Goal: Check status

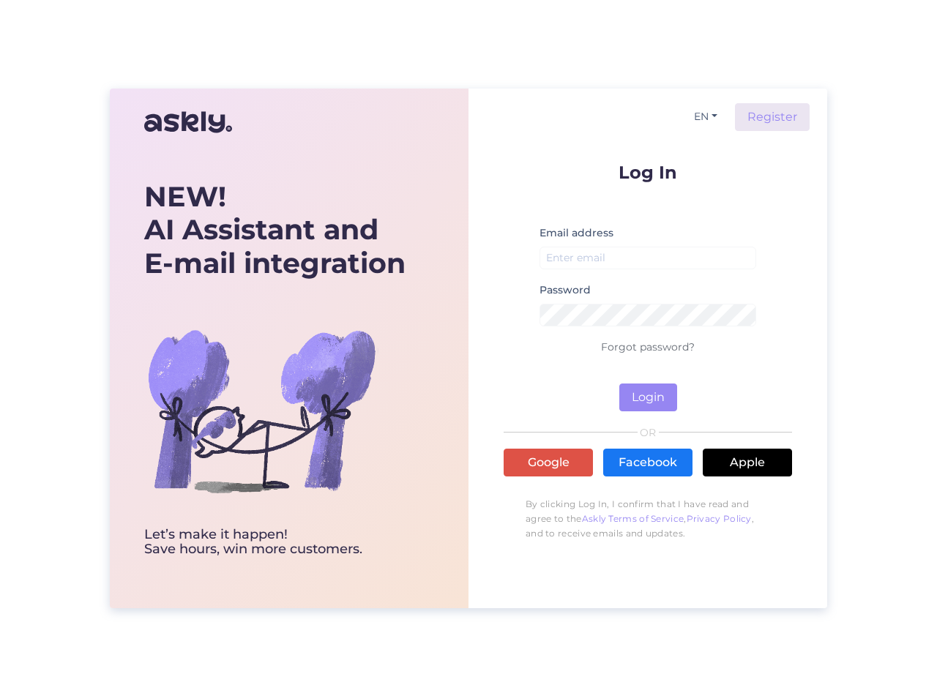
click at [610, 235] on label "Email address" at bounding box center [576, 232] width 74 height 15
click at [613, 252] on input "email" at bounding box center [647, 258] width 217 height 23
type input "[EMAIL_ADDRESS][DOMAIN_NAME]"
click at [655, 389] on button "Login" at bounding box center [648, 398] width 58 height 28
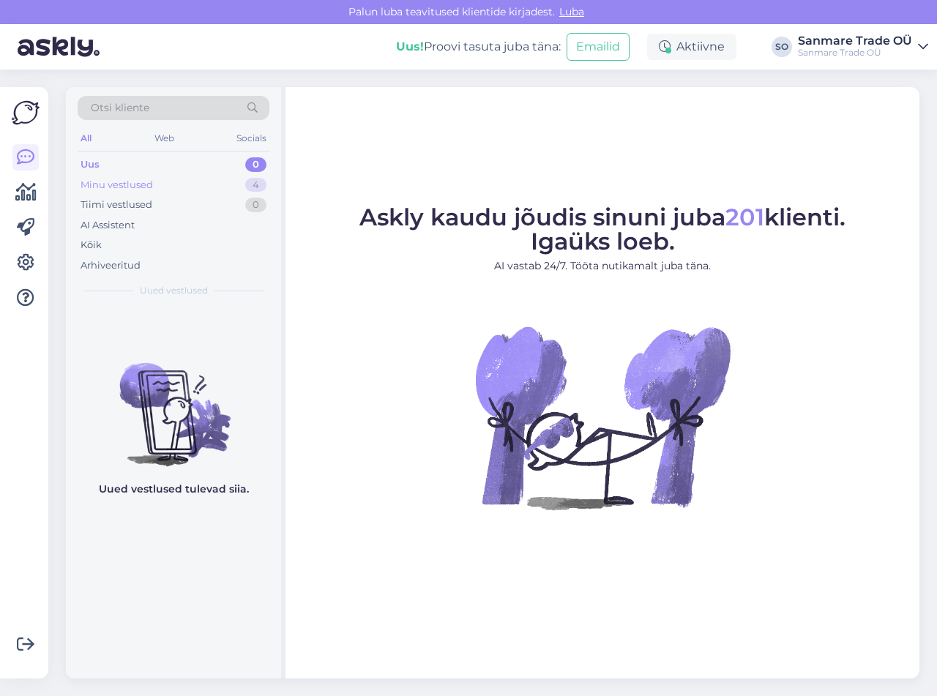
click at [107, 181] on div "Minu vestlused" at bounding box center [117, 185] width 72 height 15
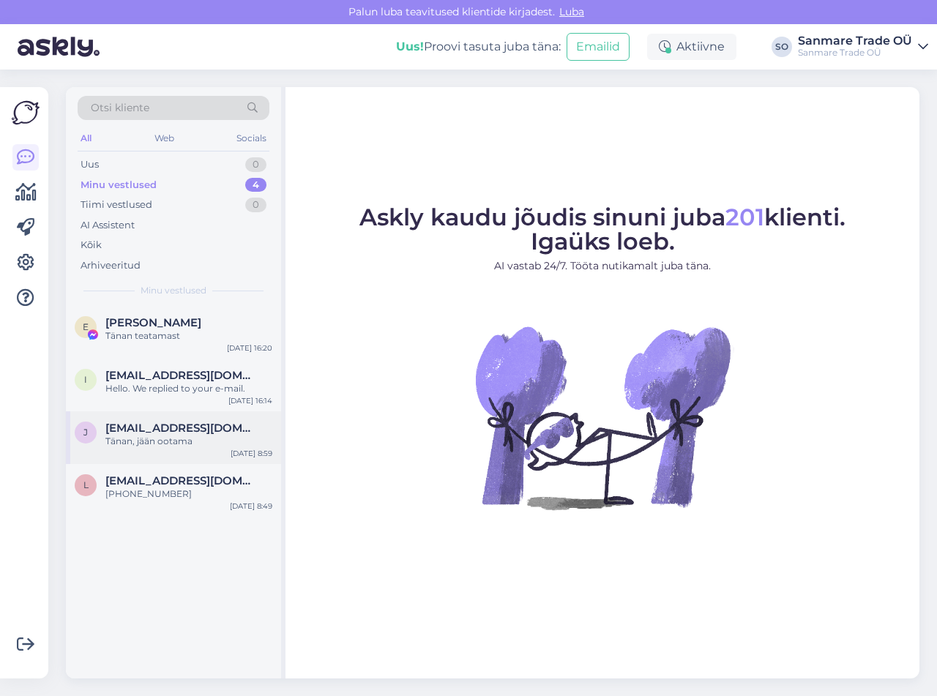
click at [147, 440] on div "Tänan, jään ootama" at bounding box center [188, 441] width 167 height 13
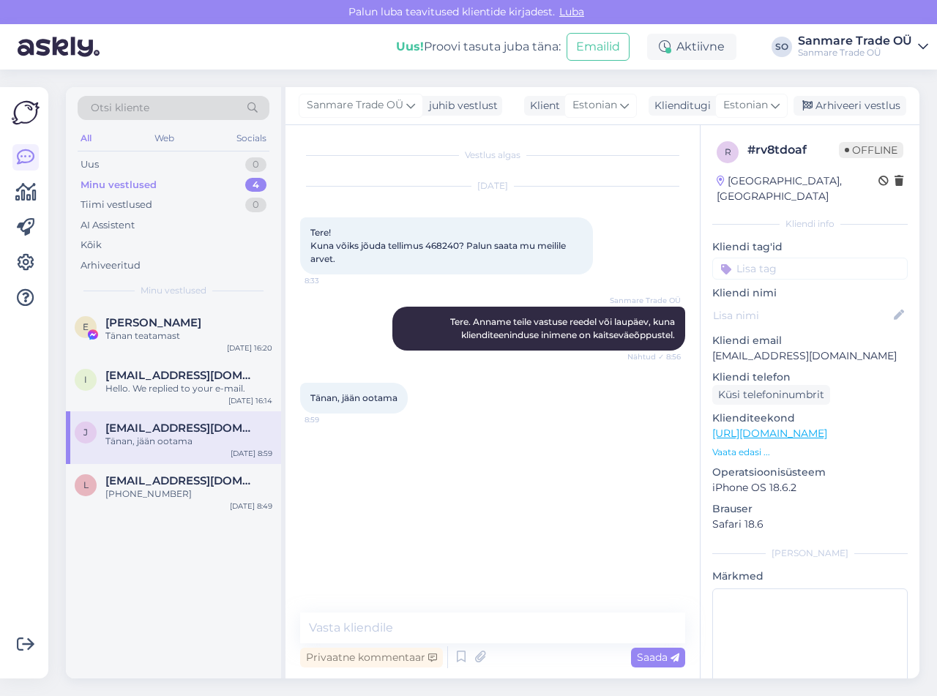
click at [438, 241] on span "Tere! Kuna võiks jõuda tellimus 468240? Palun saata mu meilile arvet." at bounding box center [439, 245] width 258 height 37
copy span "468240"
click at [157, 340] on div "Tänan teatamast" at bounding box center [188, 335] width 167 height 13
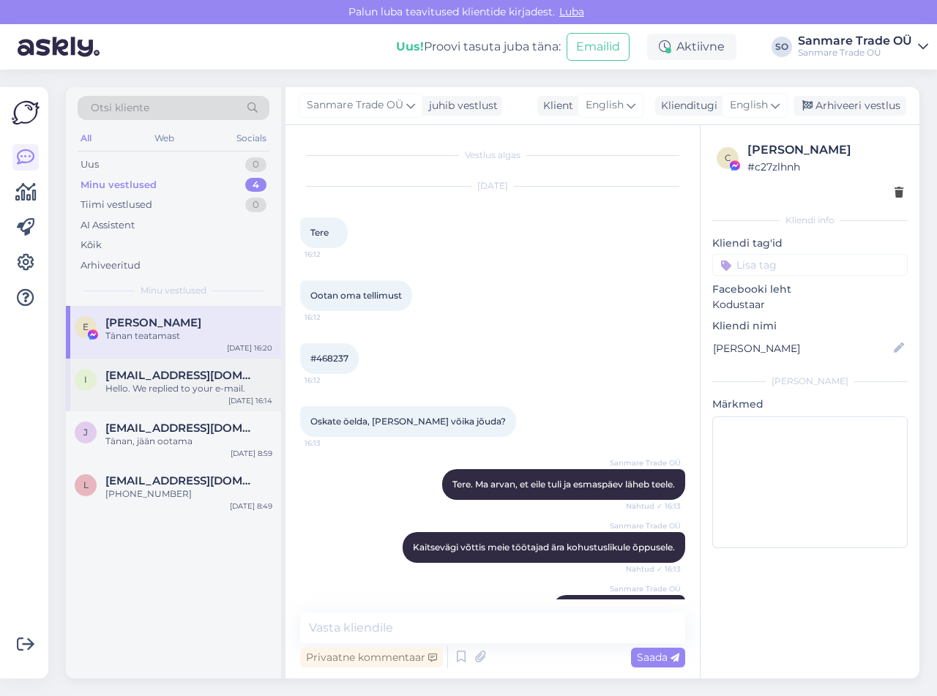
scroll to position [168, 0]
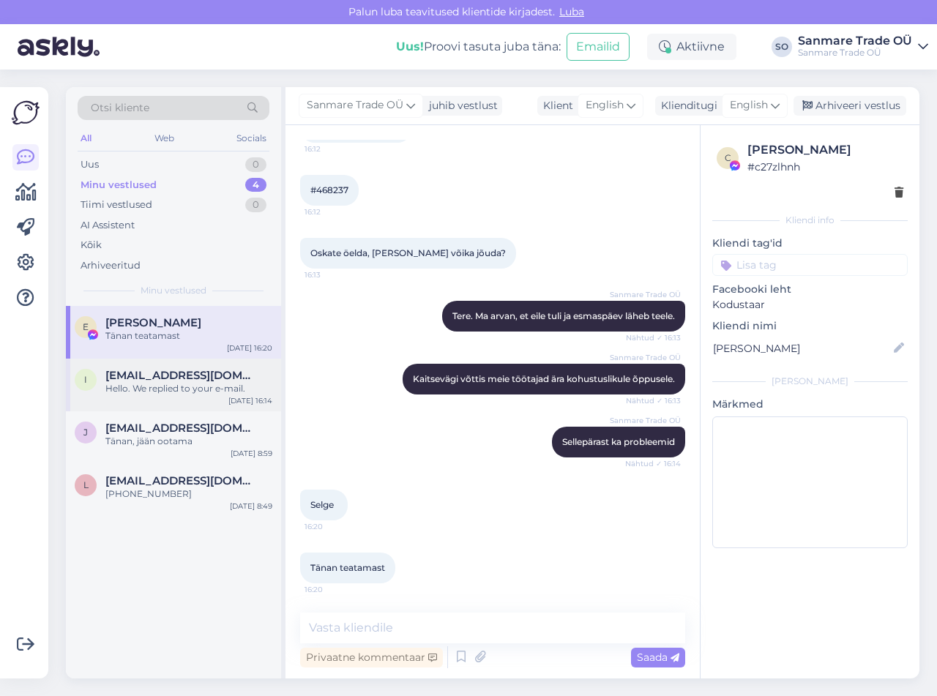
click at [154, 385] on div "Hello. We replied to your e-mail." at bounding box center [188, 388] width 167 height 13
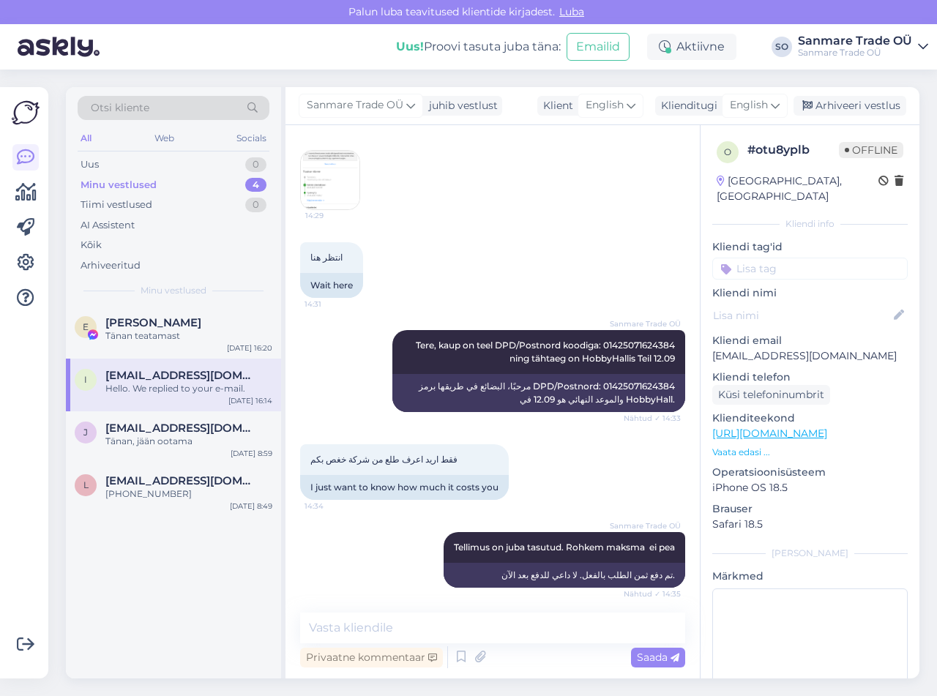
scroll to position [4259, 0]
